Goal: Find specific page/section: Find specific page/section

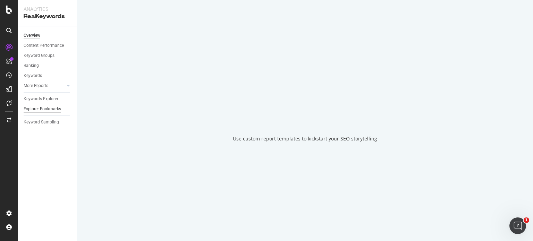
click at [39, 104] on div "Explorer Bookmarks" at bounding box center [50, 109] width 53 height 10
click at [42, 110] on div "Explorer Bookmarks" at bounding box center [42, 108] width 37 height 7
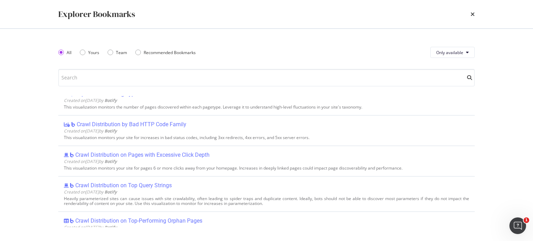
scroll to position [42, 0]
